Goal: Navigation & Orientation: Find specific page/section

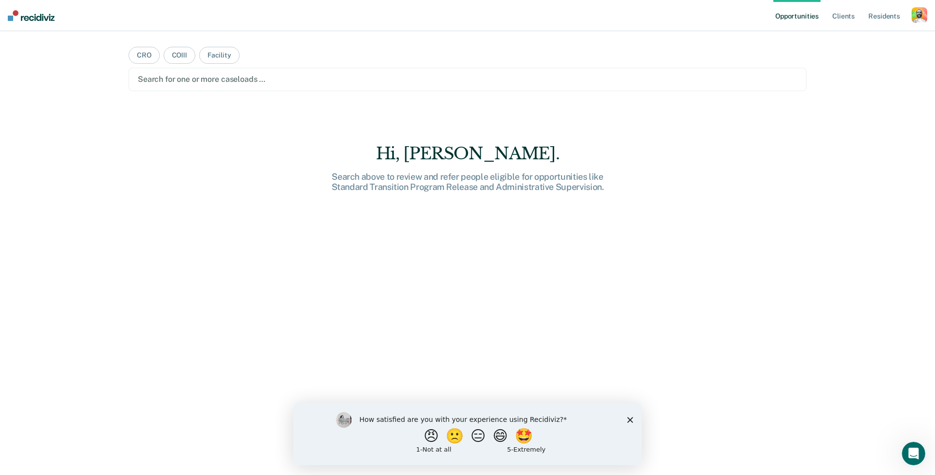
click at [629, 417] on icon "Close survey" at bounding box center [630, 420] width 6 height 6
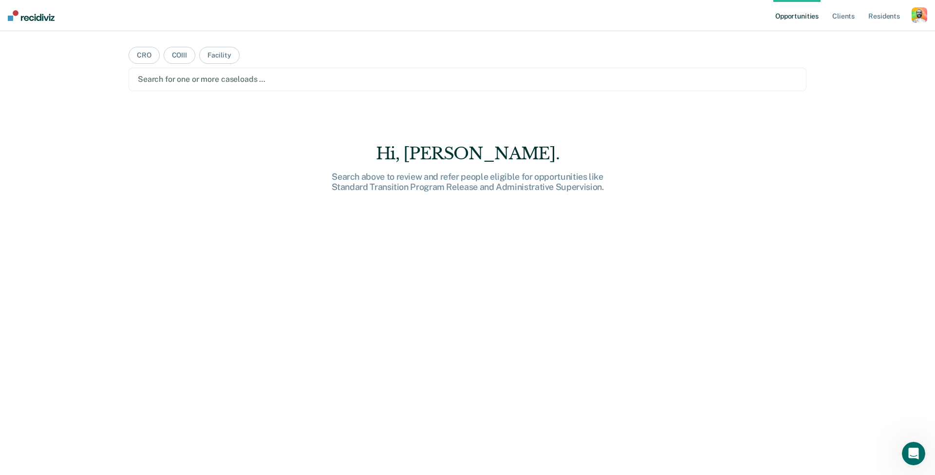
click at [915, 13] on div "button" at bounding box center [920, 15] width 16 height 16
click at [851, 37] on link "Profile" at bounding box center [880, 40] width 78 height 8
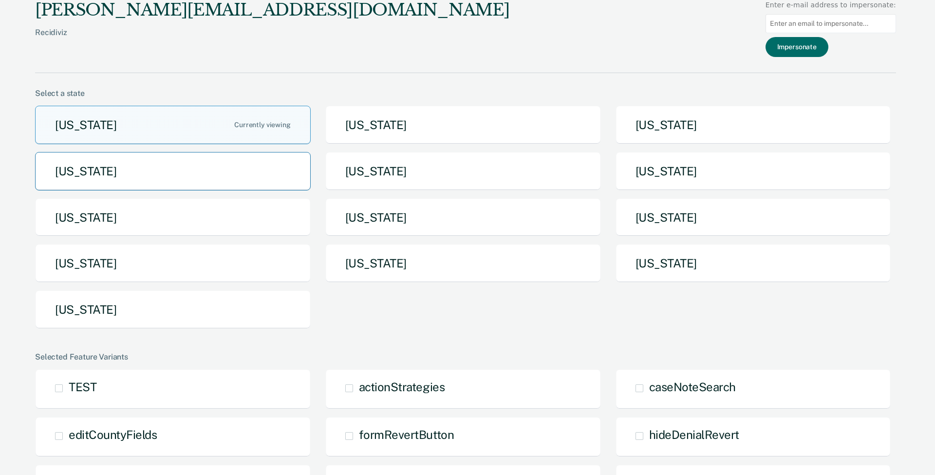
click at [269, 170] on button "[US_STATE]" at bounding box center [173, 171] width 276 height 38
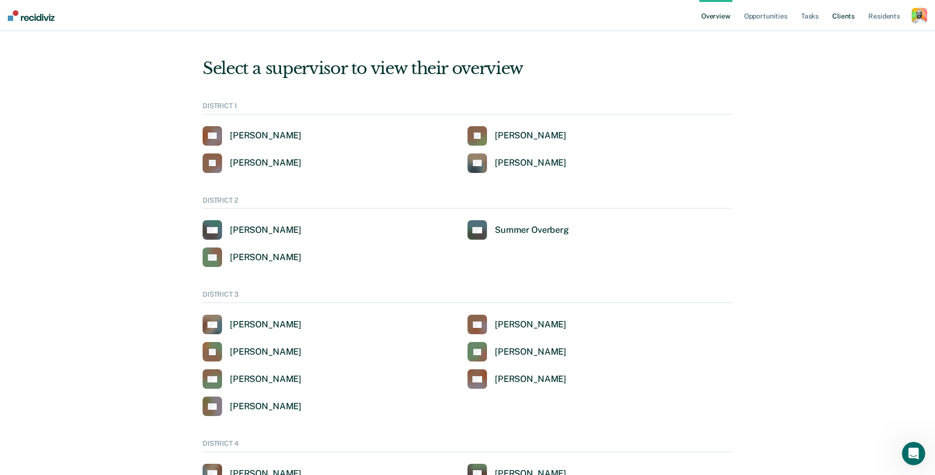
click at [843, 18] on link "Client s" at bounding box center [843, 15] width 26 height 31
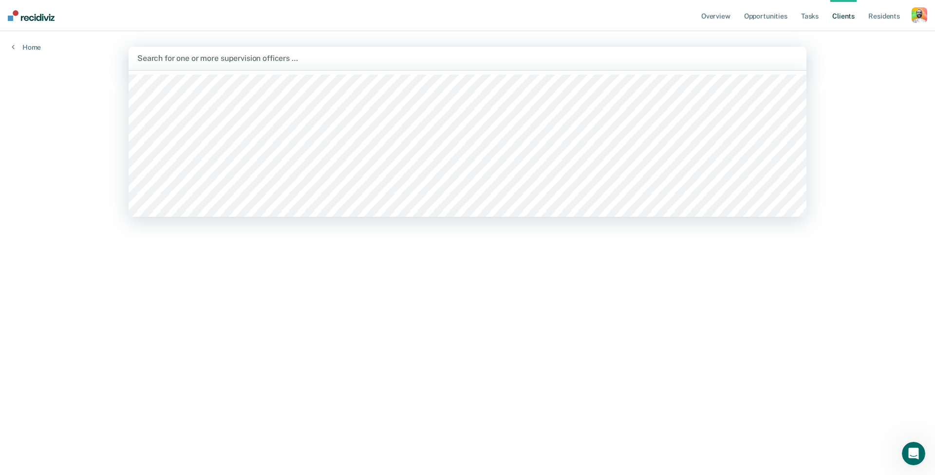
click at [409, 59] on div at bounding box center [467, 58] width 660 height 11
click at [877, 16] on link "Resident s" at bounding box center [884, 15] width 36 height 31
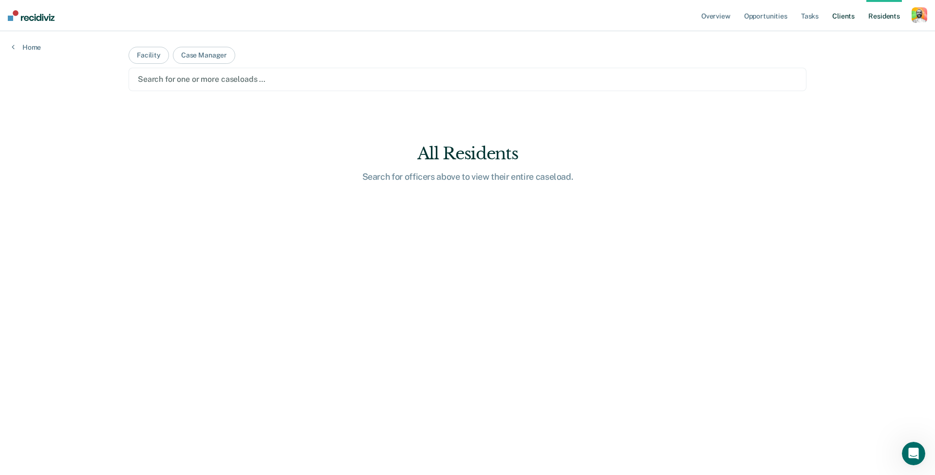
click at [840, 17] on link "Client s" at bounding box center [843, 15] width 26 height 31
